Goal: Task Accomplishment & Management: Complete application form

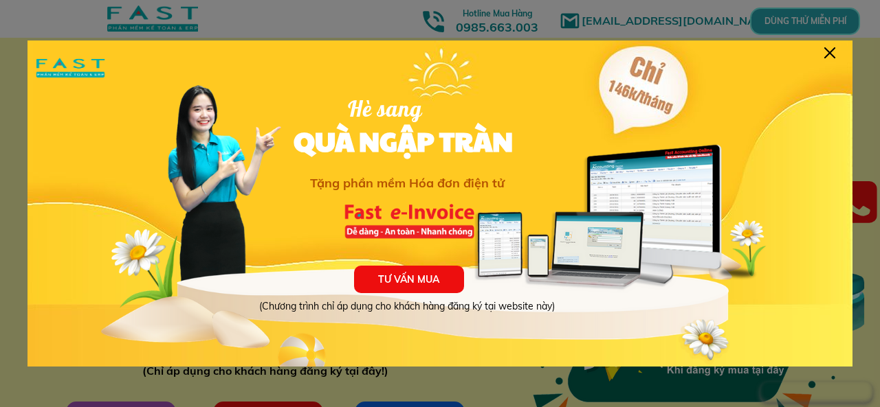
click at [831, 50] on div at bounding box center [829, 52] width 11 height 11
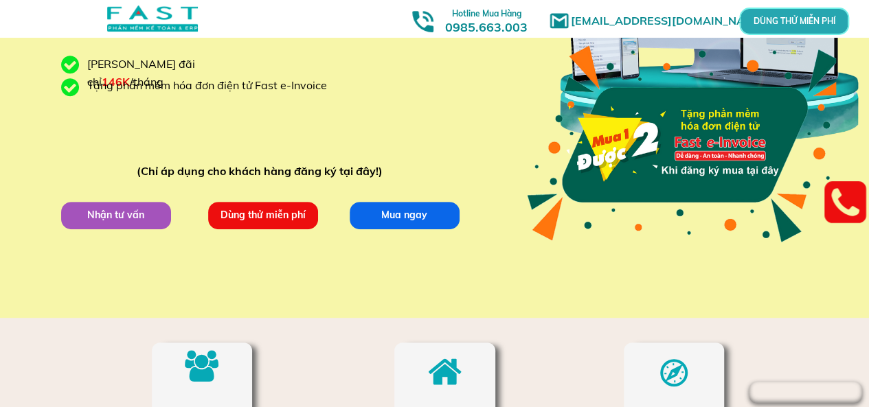
scroll to position [206, 0]
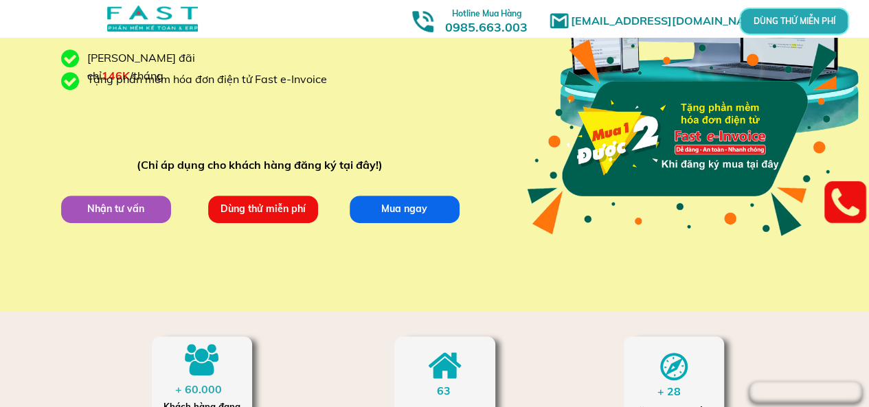
click at [104, 211] on p "Nhận tư vấn" at bounding box center [116, 209] width 120 height 30
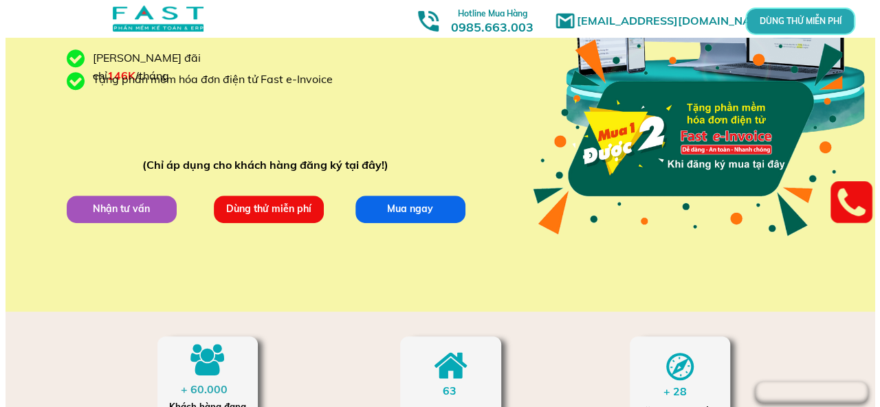
scroll to position [0, 0]
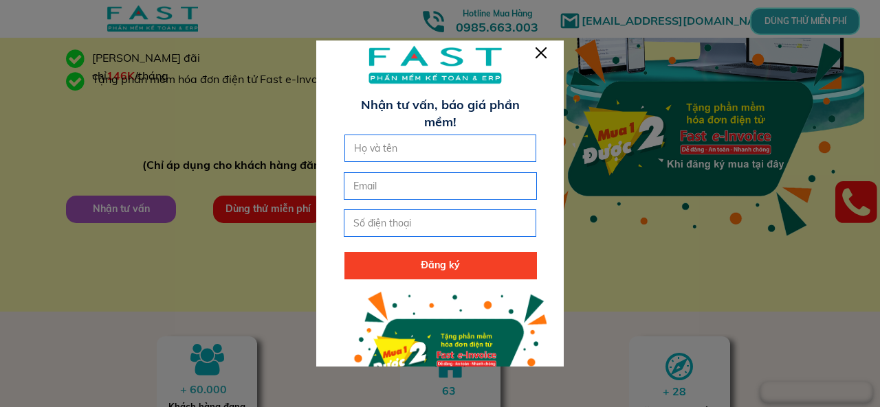
click at [535, 51] on div at bounding box center [540, 52] width 11 height 11
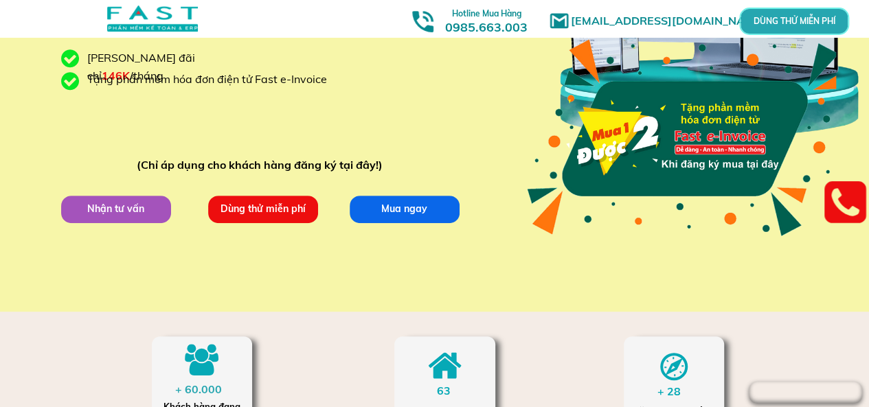
scroll to position [275, 0]
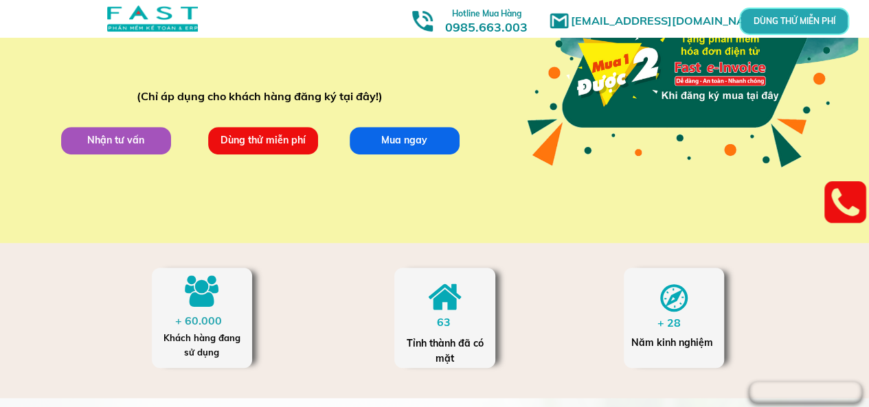
click at [118, 142] on p "Nhận tư vấn" at bounding box center [116, 140] width 113 height 28
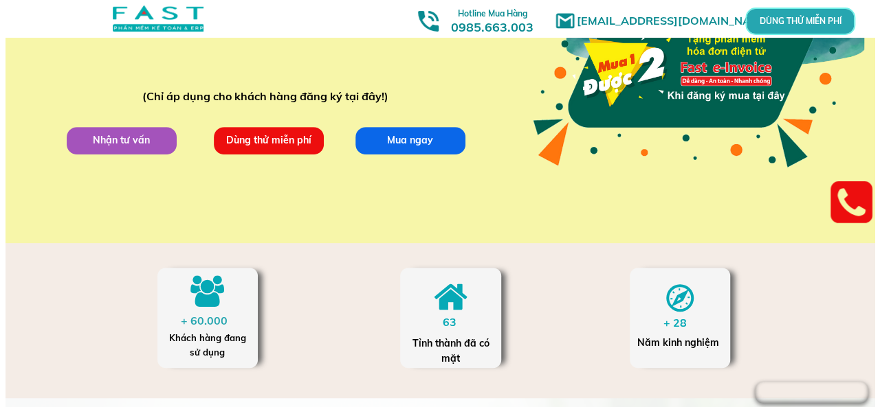
scroll to position [0, 0]
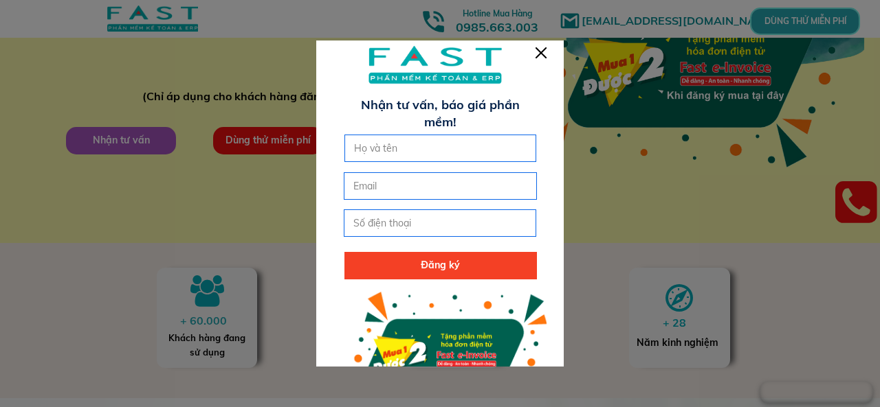
click at [401, 149] on input "text" at bounding box center [440, 148] width 180 height 26
type input "[PERSON_NAME] [PERSON_NAME]"
type input "c"
click at [394, 227] on input "tel" at bounding box center [440, 223] width 180 height 26
type input "0983288820"
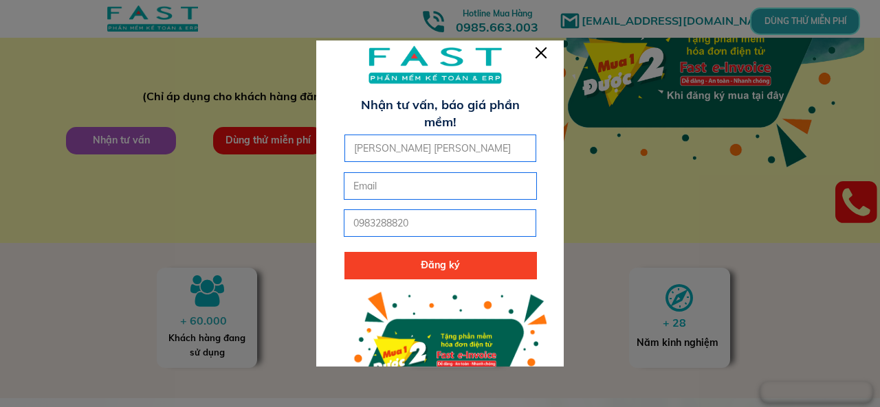
drag, startPoint x: 443, startPoint y: 153, endPoint x: 287, endPoint y: 156, distance: 156.7
type input "[PERSON_NAME]"
click at [436, 274] on p "Đăng ký" at bounding box center [440, 265] width 192 height 27
click at [424, 266] on p "Đăng ký" at bounding box center [440, 265] width 192 height 27
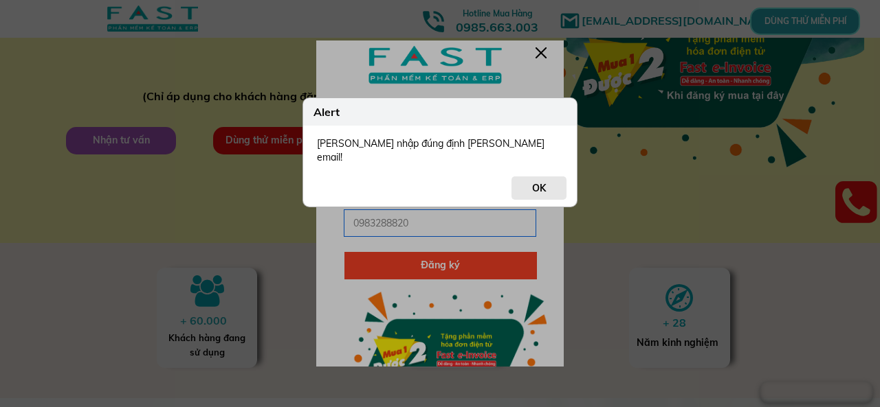
click at [539, 192] on button "OK" at bounding box center [538, 188] width 55 height 23
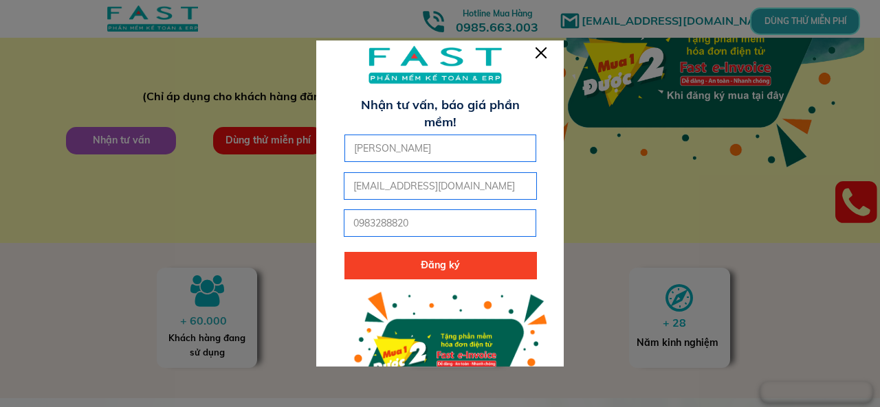
type input "[EMAIL_ADDRESS][DOMAIN_NAME]"
click at [418, 264] on p "Đăng ký" at bounding box center [440, 265] width 192 height 27
